Goal: Find specific page/section: Find specific page/section

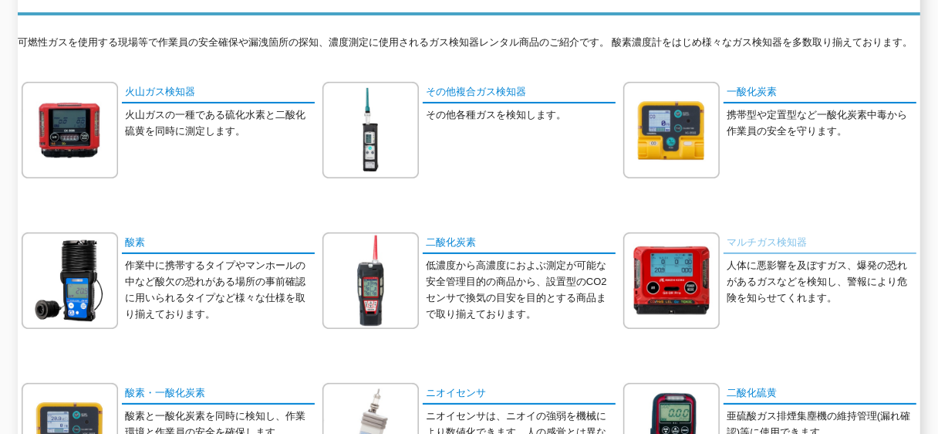
scroll to position [77, 0]
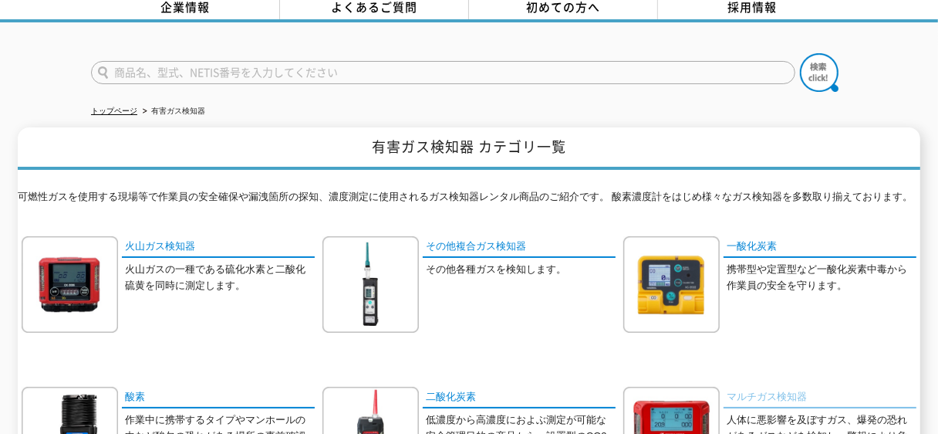
click at [742, 392] on link "マルチガス検知器" at bounding box center [820, 398] width 193 height 22
click at [262, 66] on input "text" at bounding box center [443, 72] width 705 height 23
click at [800, 53] on button at bounding box center [819, 72] width 39 height 39
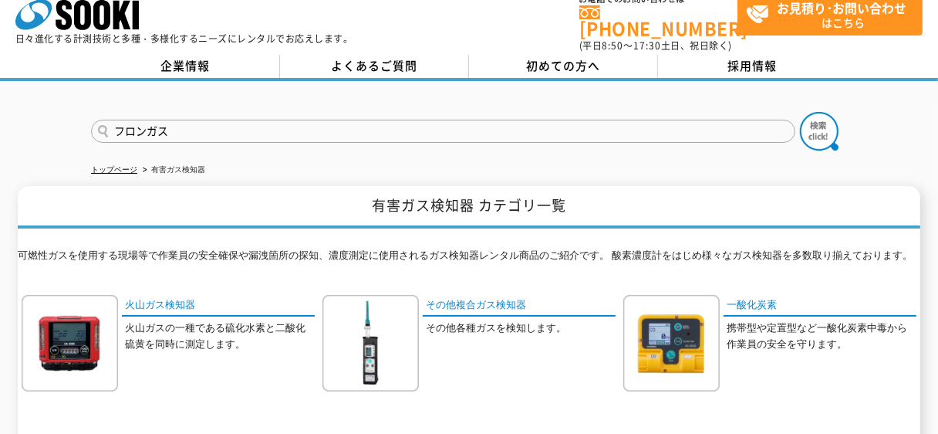
scroll to position [0, 0]
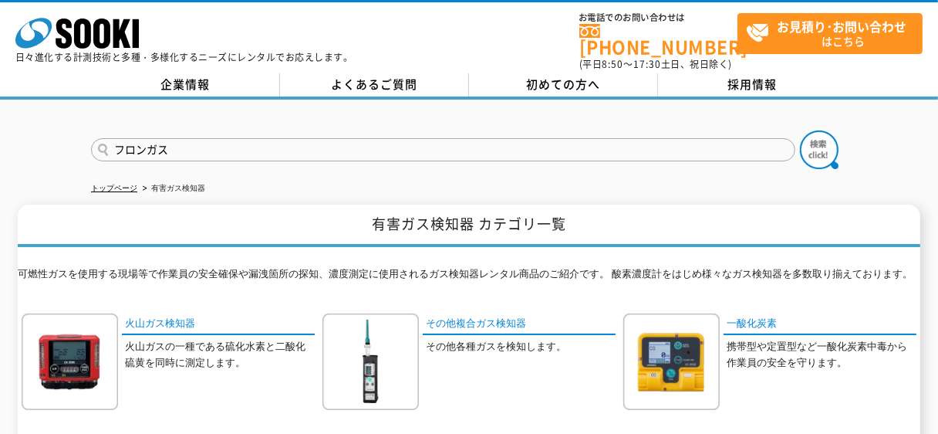
click at [357, 139] on input "フロンガス" at bounding box center [443, 149] width 705 height 23
type input "フ"
type input "XP-704Ⅲ"
click at [818, 147] on img at bounding box center [819, 149] width 39 height 39
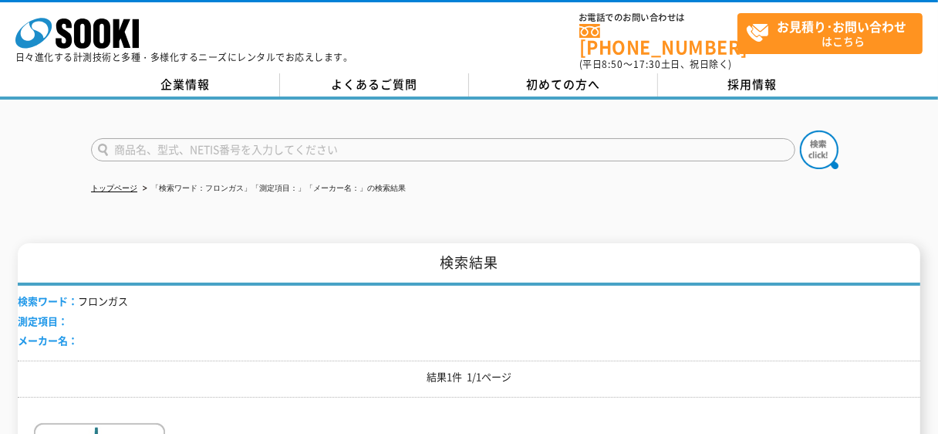
scroll to position [232, 0]
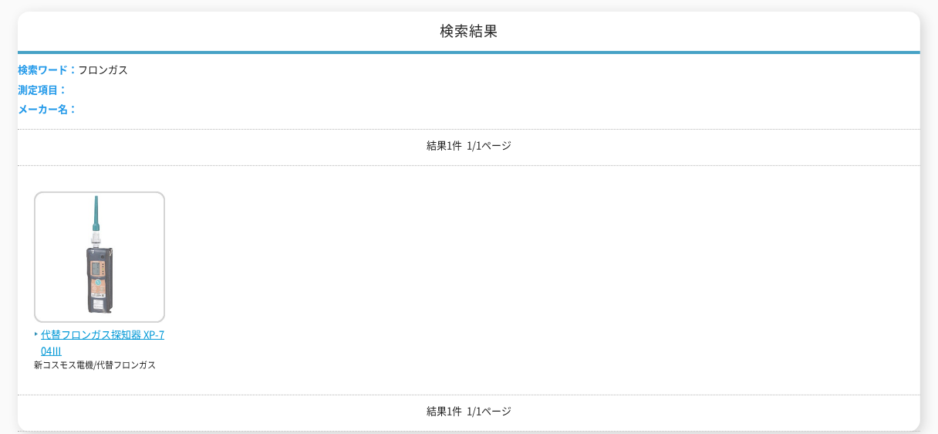
click at [95, 279] on img at bounding box center [99, 258] width 131 height 135
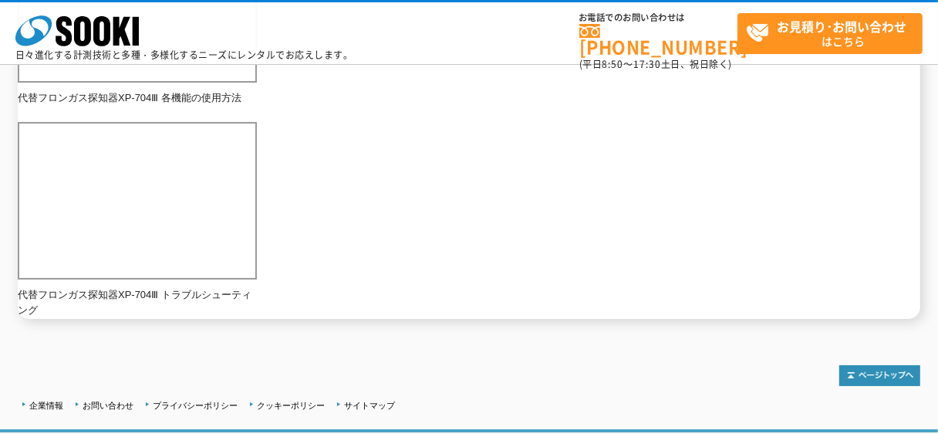
scroll to position [875, 0]
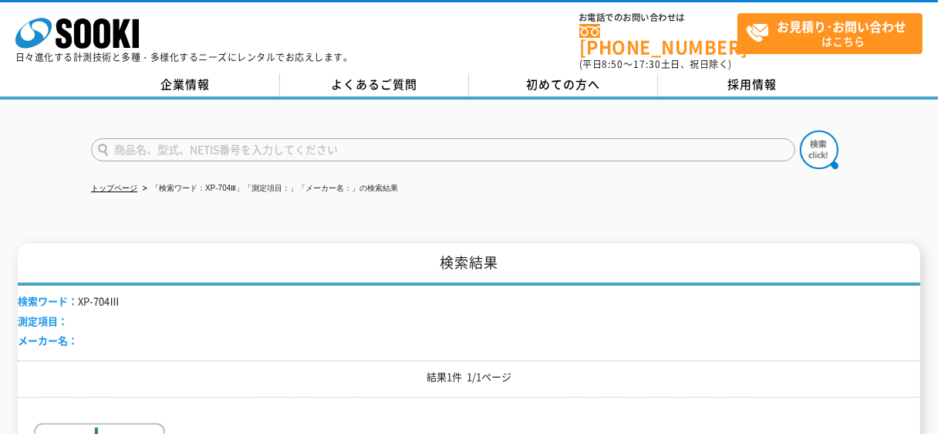
scroll to position [232, 0]
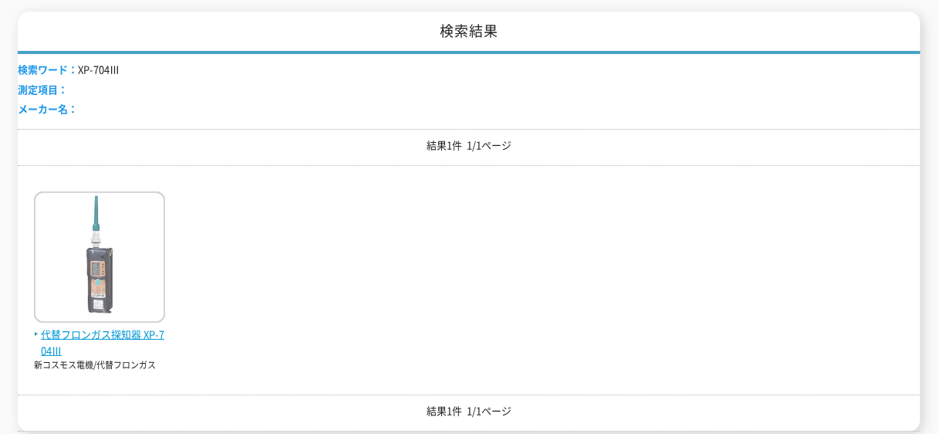
click at [99, 276] on img at bounding box center [99, 258] width 131 height 135
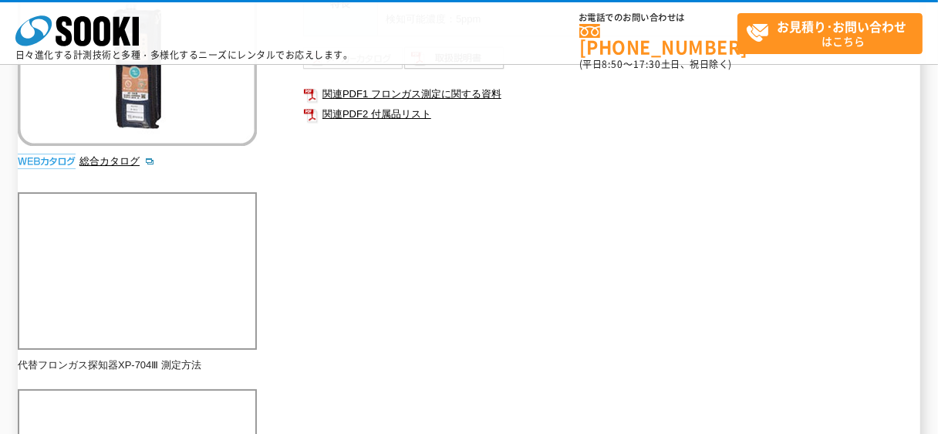
scroll to position [154, 0]
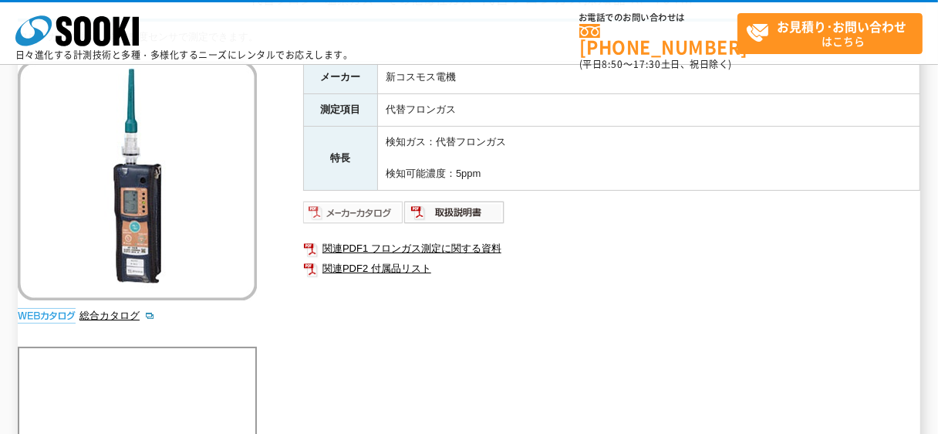
click at [362, 211] on img at bounding box center [353, 212] width 101 height 25
